Goal: Navigation & Orientation: Find specific page/section

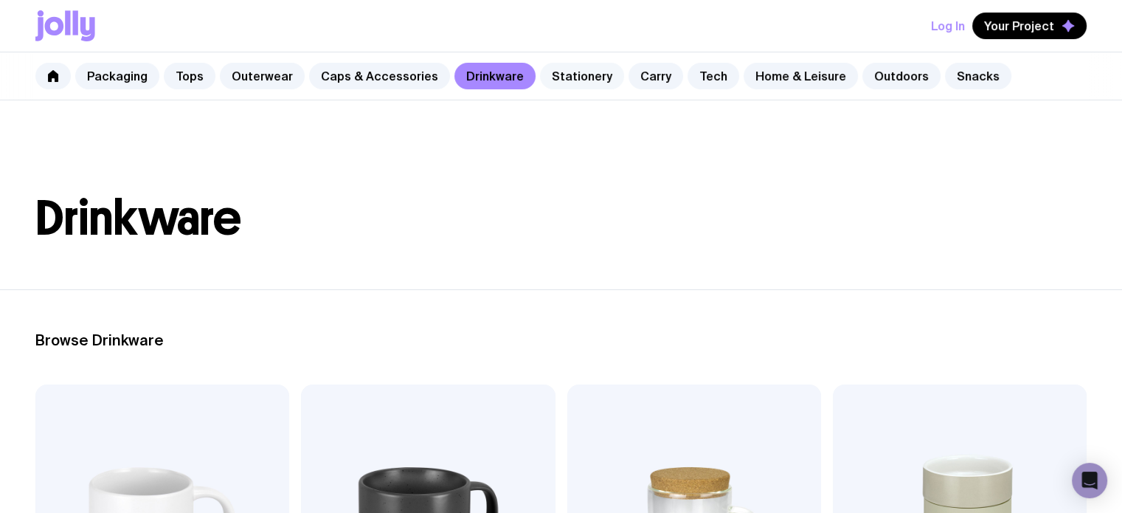
click at [591, 74] on link "Stationery" at bounding box center [582, 76] width 84 height 27
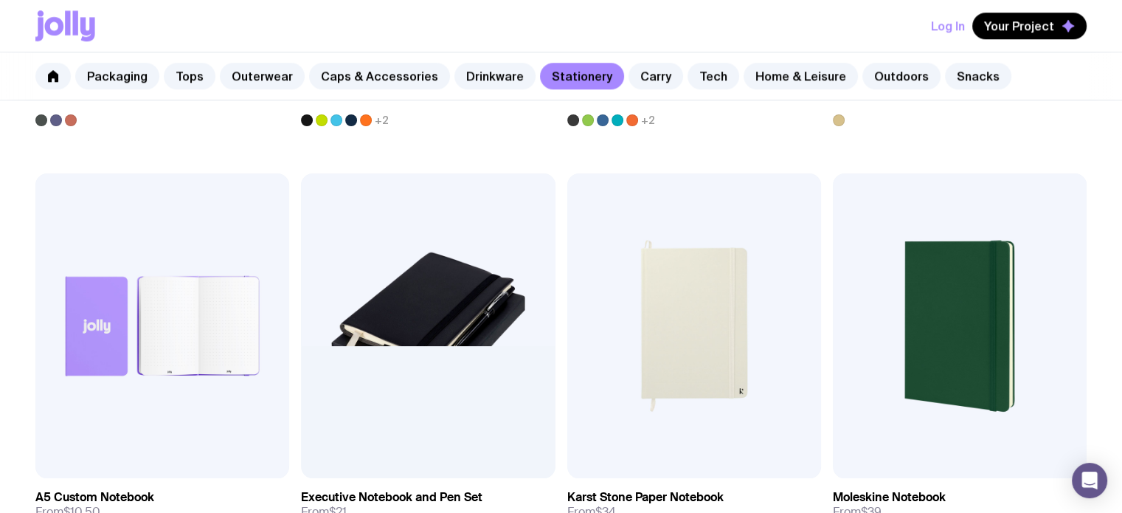
scroll to position [1573, 0]
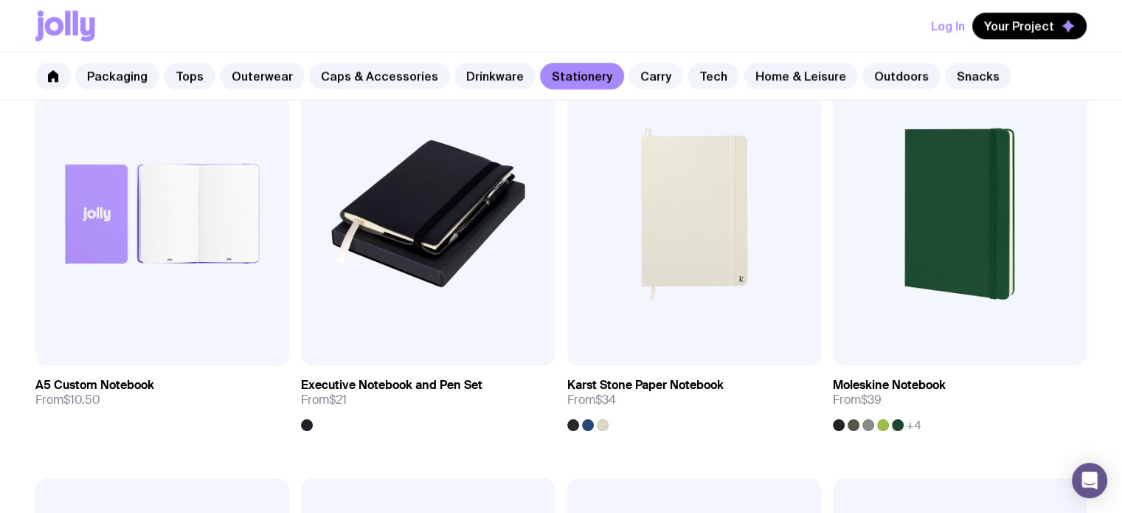
click at [631, 70] on link "Carry" at bounding box center [655, 76] width 55 height 27
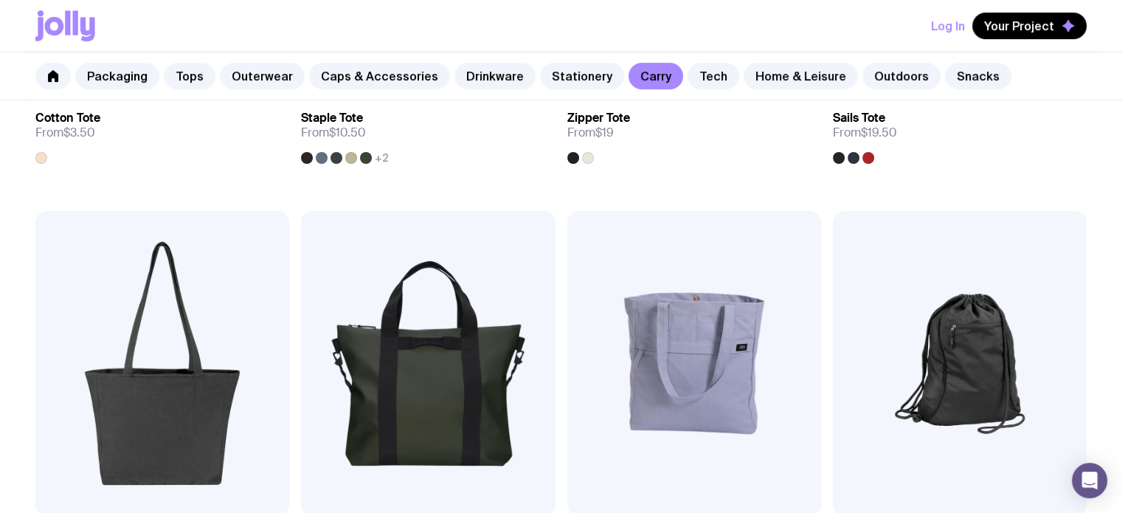
scroll to position [786, 0]
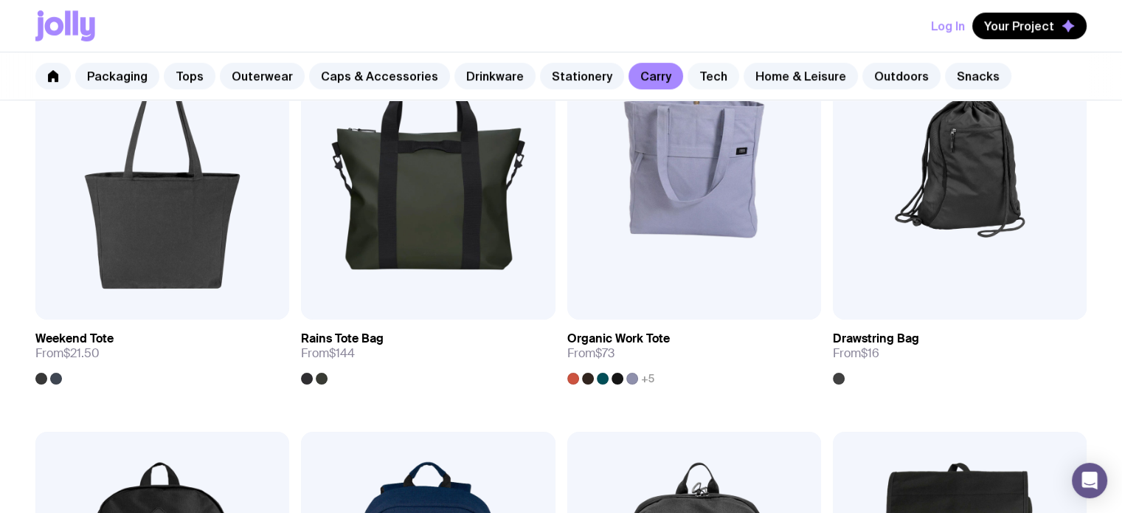
click at [696, 71] on link "Tech" at bounding box center [713, 76] width 52 height 27
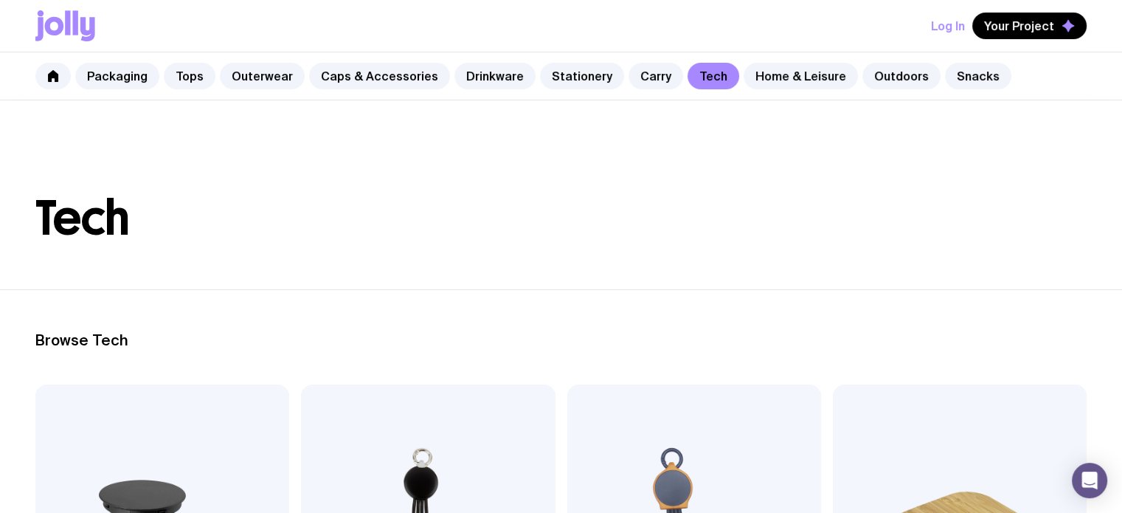
scroll to position [197, 0]
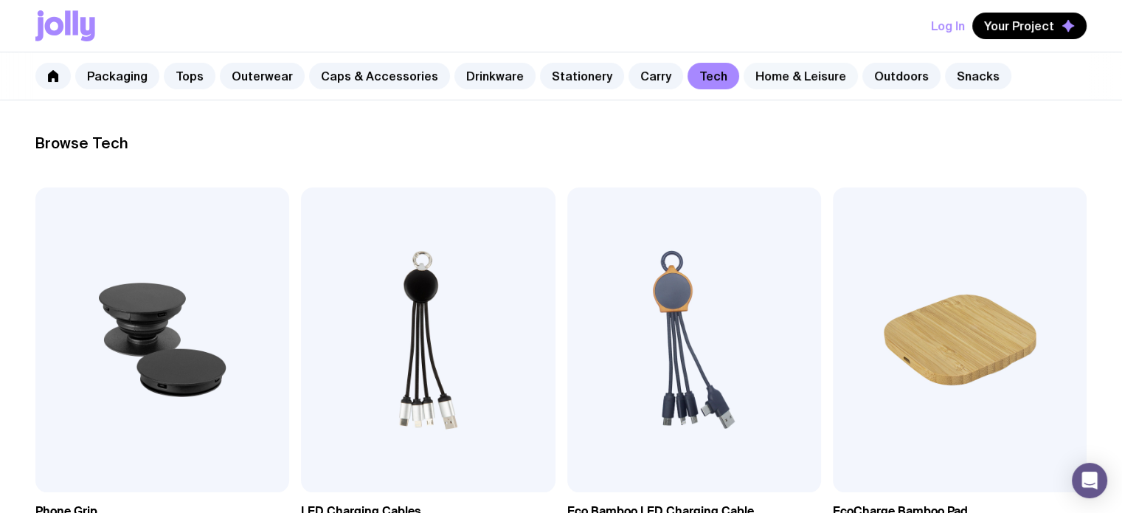
click at [776, 69] on link "Home & Leisure" at bounding box center [800, 76] width 114 height 27
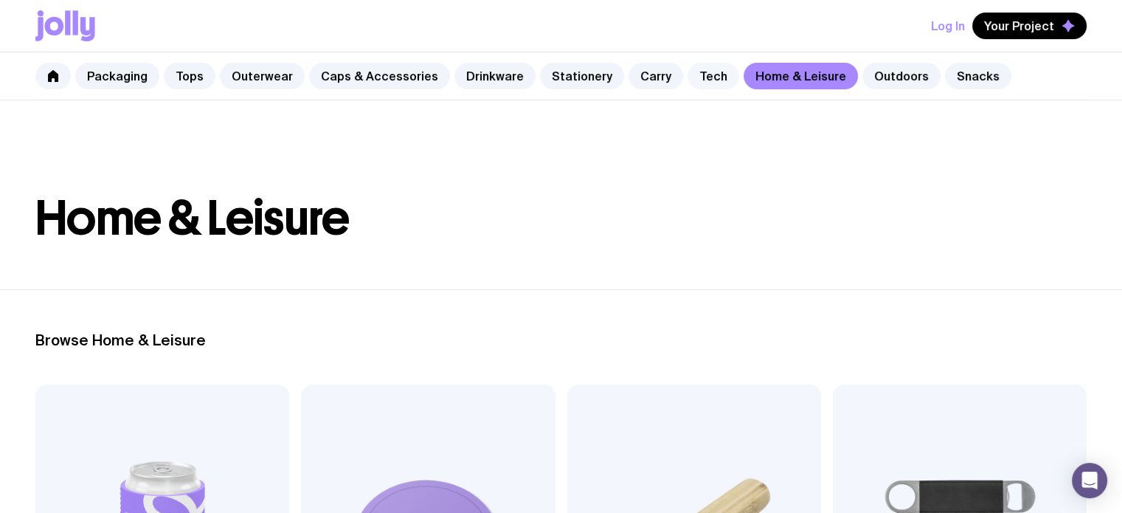
click at [698, 74] on link "Tech" at bounding box center [713, 76] width 52 height 27
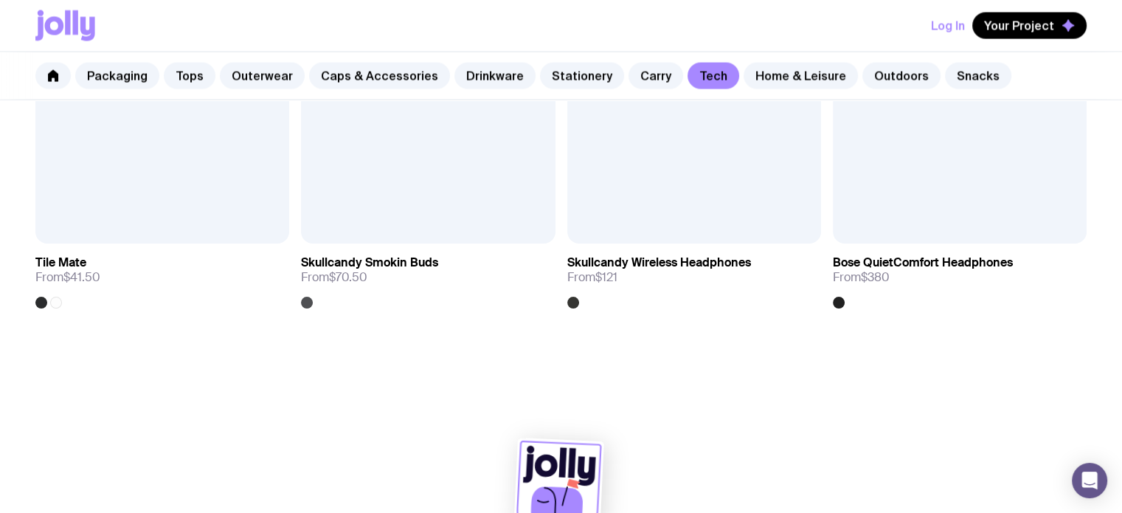
scroll to position [2950, 0]
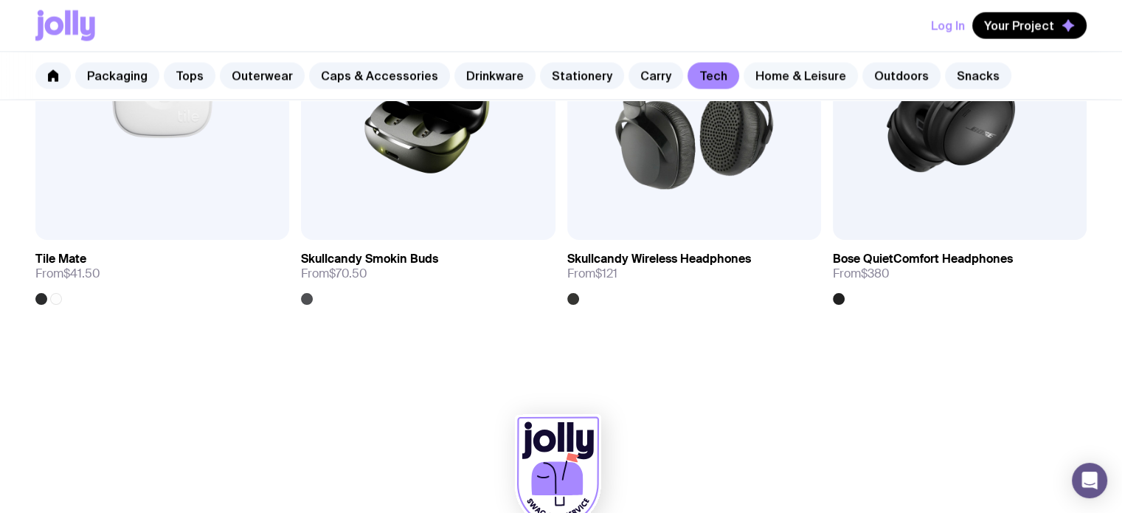
click at [791, 68] on link "Home & Leisure" at bounding box center [800, 76] width 114 height 27
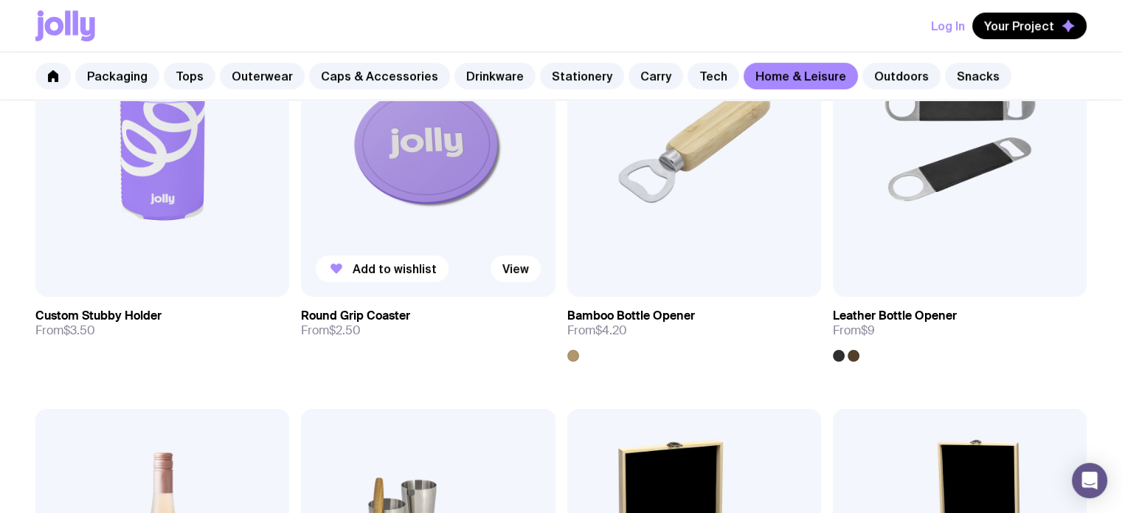
scroll to position [393, 0]
click at [882, 70] on link "Outdoors" at bounding box center [901, 76] width 78 height 27
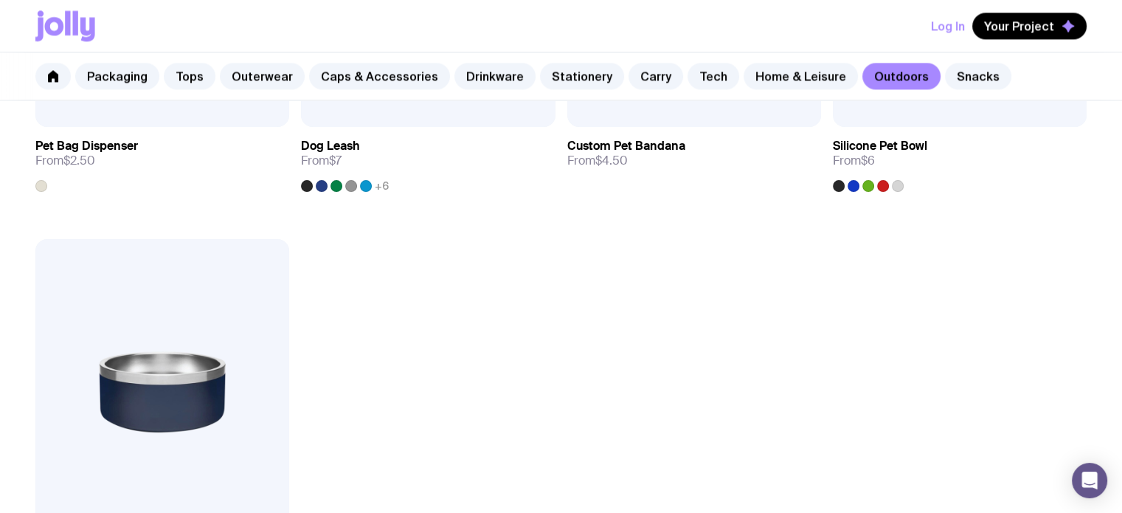
scroll to position [2360, 0]
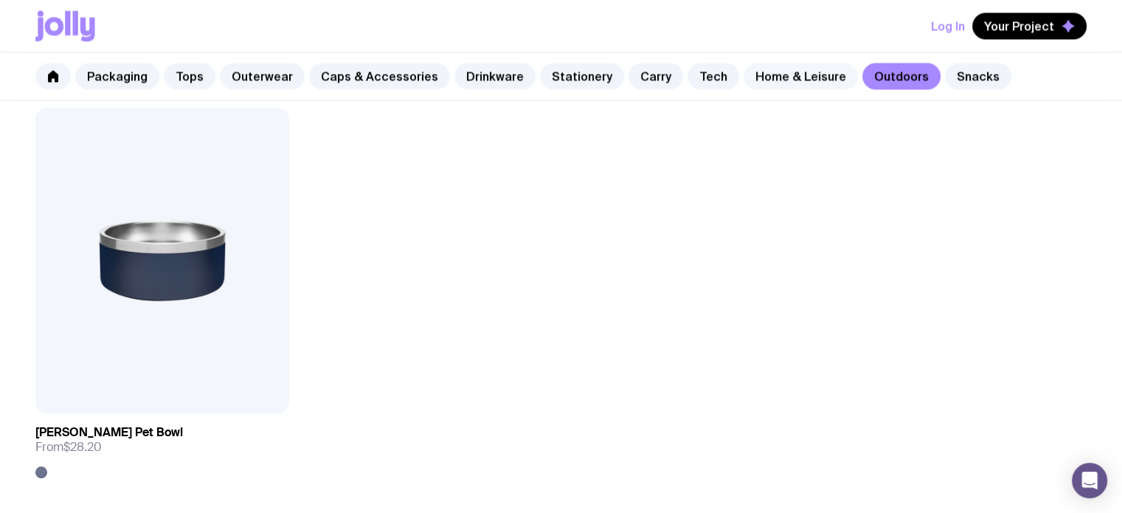
click at [801, 72] on link "Home & Leisure" at bounding box center [800, 76] width 114 height 27
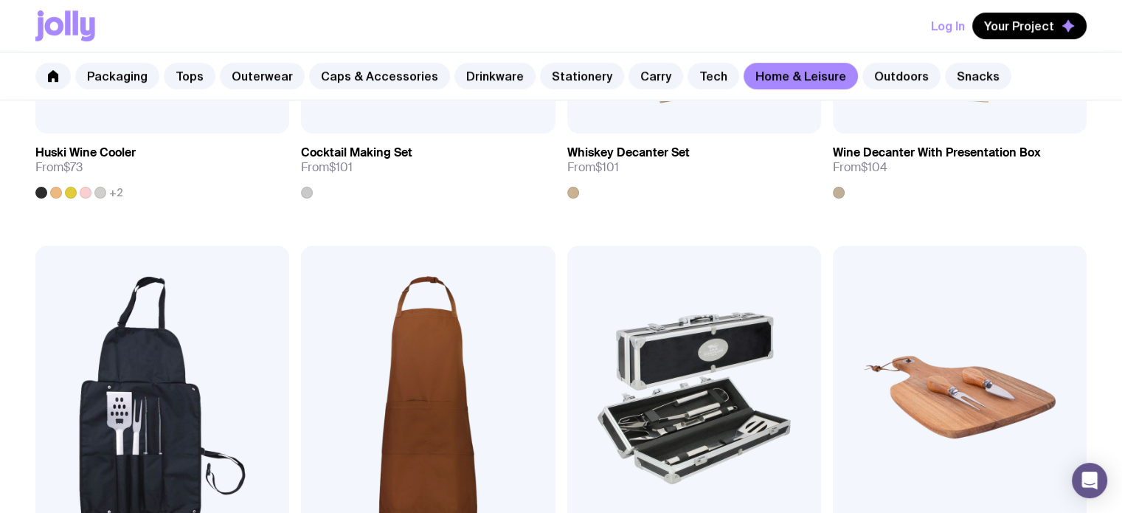
scroll to position [983, 0]
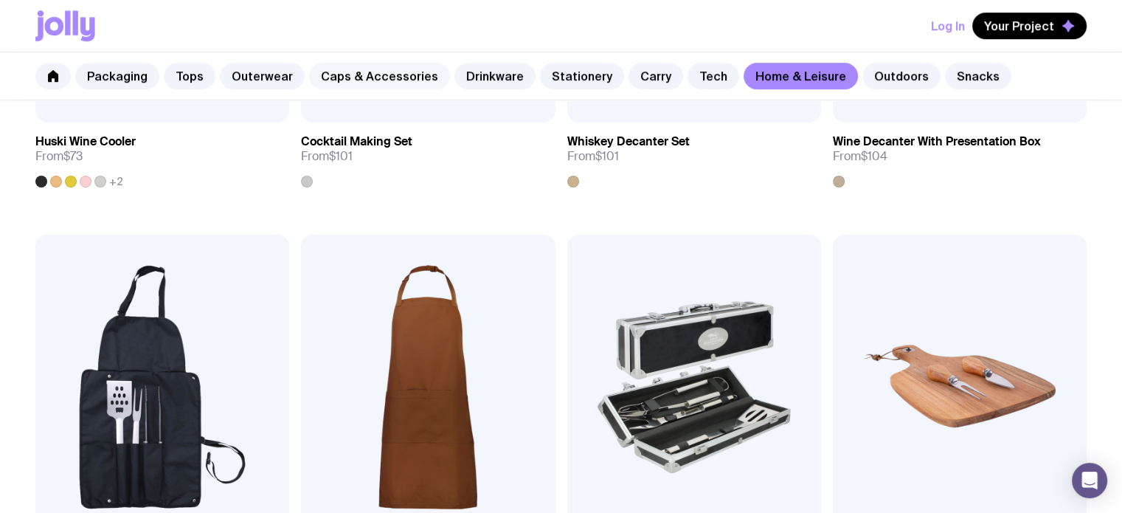
click at [371, 73] on link "Caps & Accessories" at bounding box center [379, 76] width 141 height 27
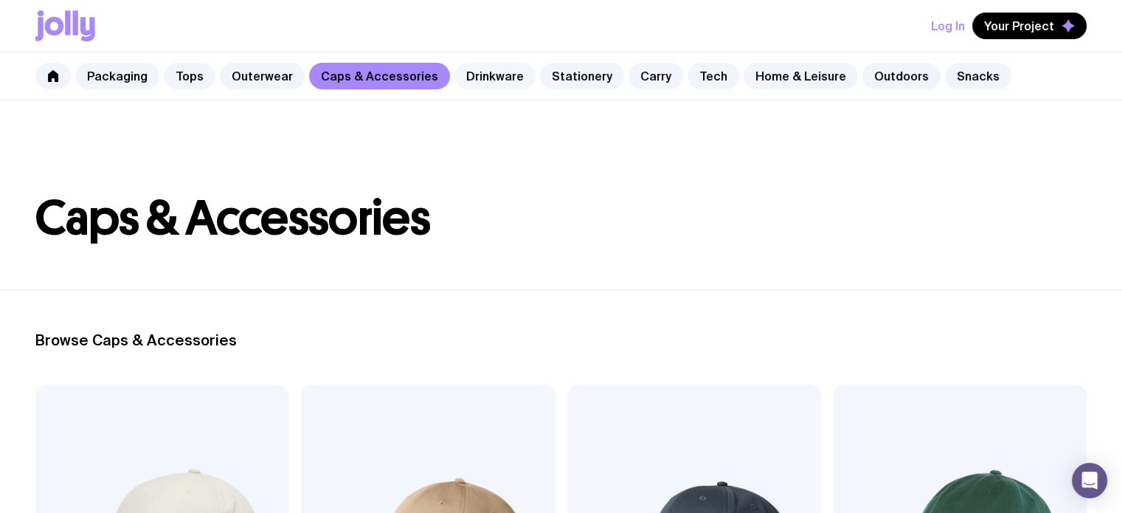
click at [481, 79] on link "Drinkware" at bounding box center [494, 76] width 81 height 27
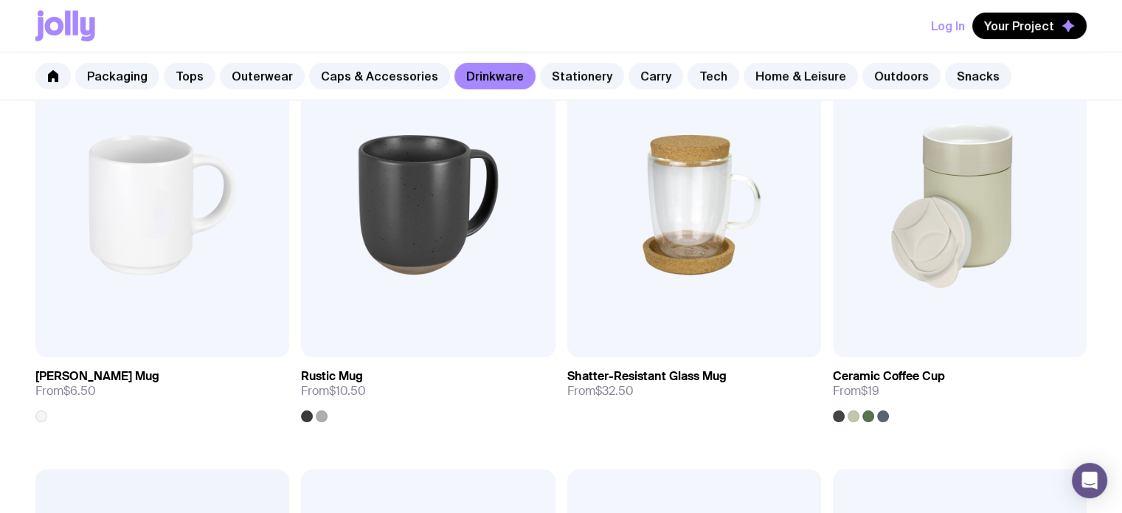
scroll to position [393, 0]
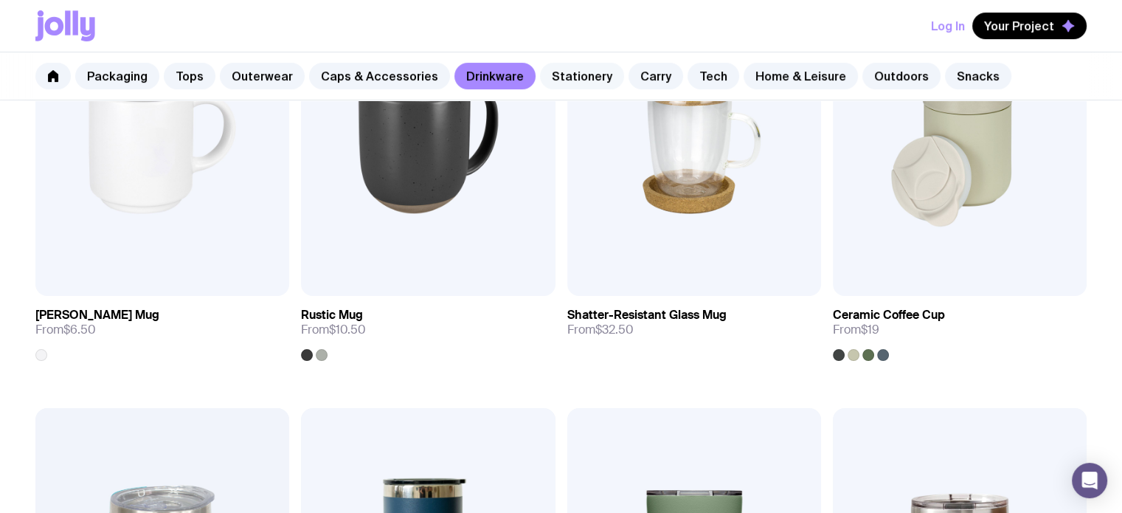
click at [555, 79] on link "Stationery" at bounding box center [582, 76] width 84 height 27
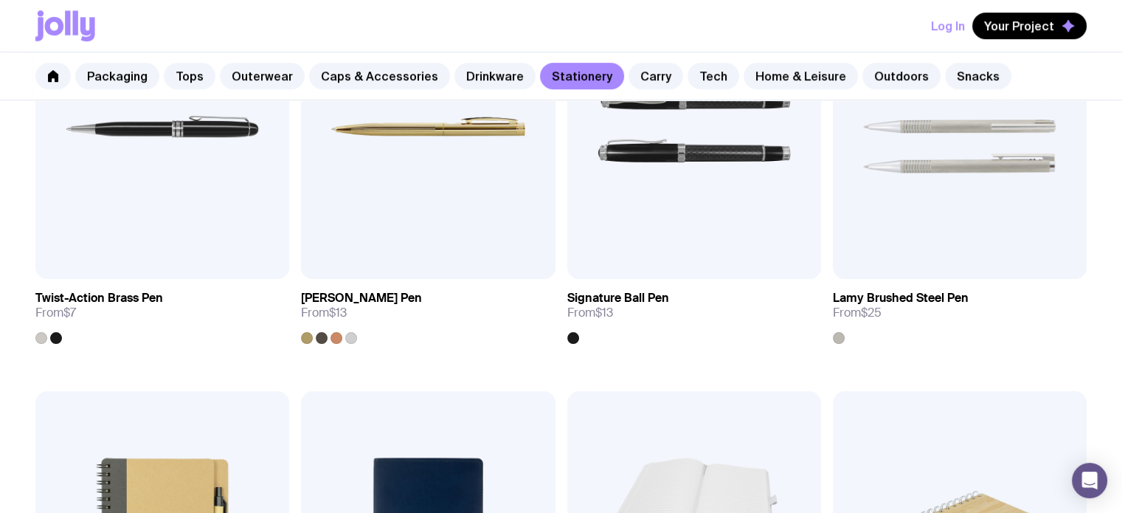
scroll to position [196, 0]
